Goal: Task Accomplishment & Management: Manage account settings

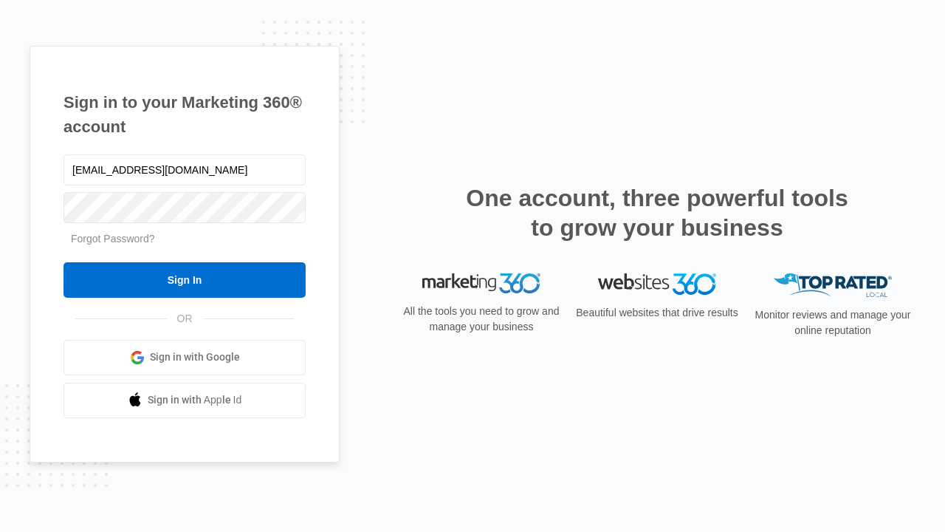
type input "dankie614@gmail.com"
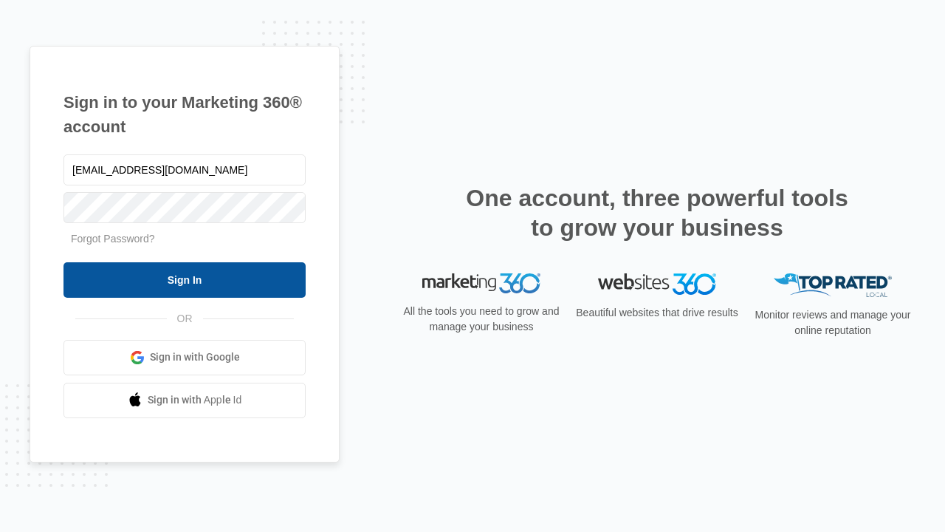
click at [185, 279] on input "Sign In" at bounding box center [184, 279] width 242 height 35
